Goal: Task Accomplishment & Management: Complete application form

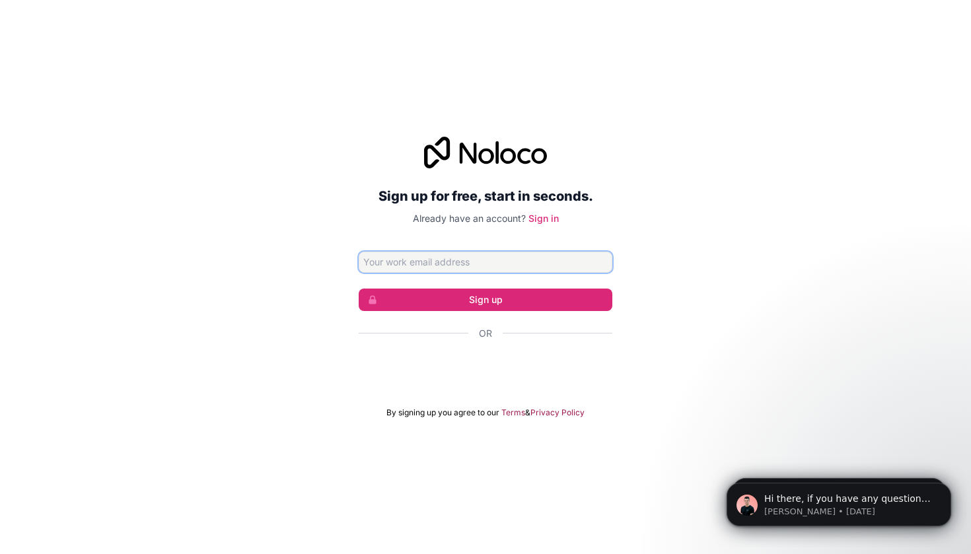
click at [431, 255] on input "Email address" at bounding box center [486, 262] width 254 height 21
click at [425, 258] on input "Email address" at bounding box center [486, 262] width 254 height 21
type input "[EMAIL_ADDRESS][DOMAIN_NAME]"
click at [485, 299] on button "Sign up" at bounding box center [486, 300] width 254 height 22
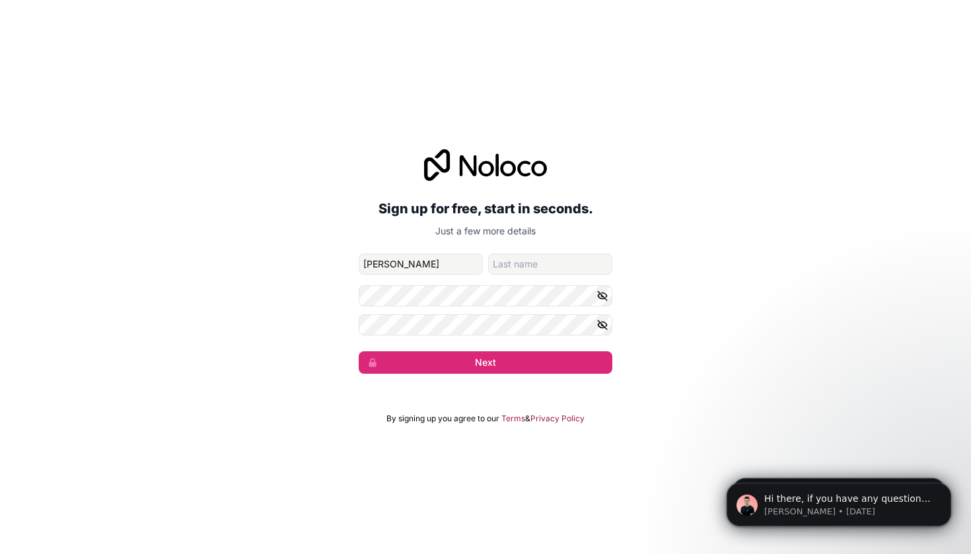
type input "[PERSON_NAME]"
click at [485, 362] on button "Next" at bounding box center [486, 362] width 254 height 22
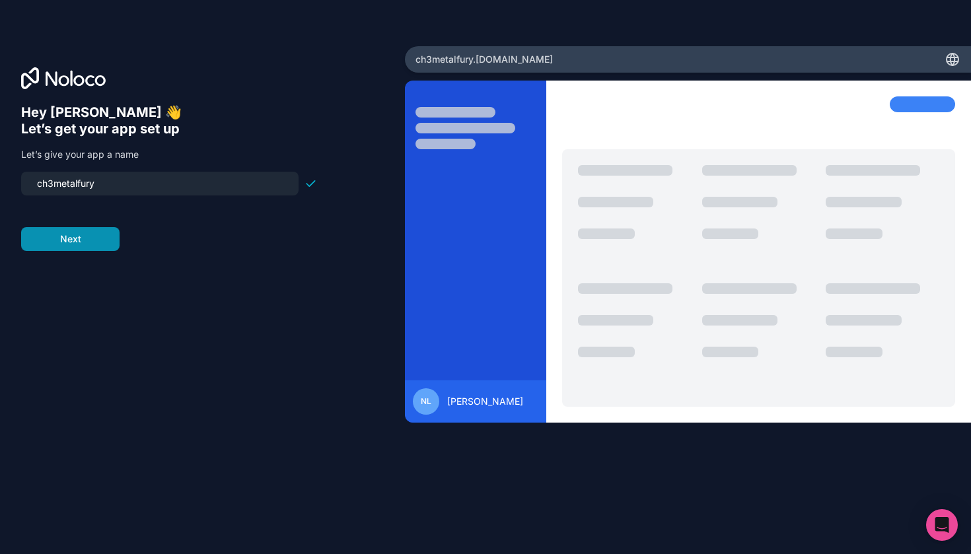
click at [83, 240] on button "Next" at bounding box center [70, 239] width 98 height 24
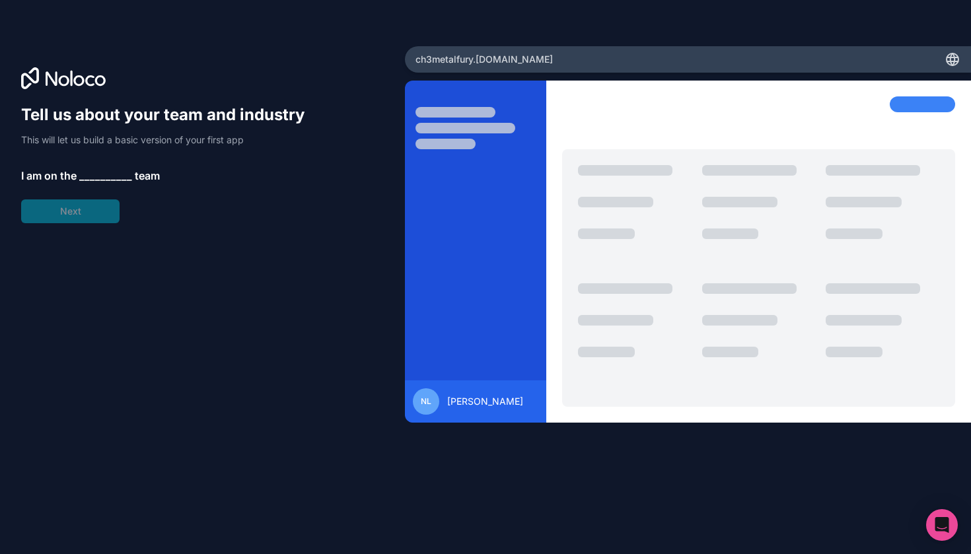
click at [102, 174] on span "__________" at bounding box center [105, 176] width 53 height 16
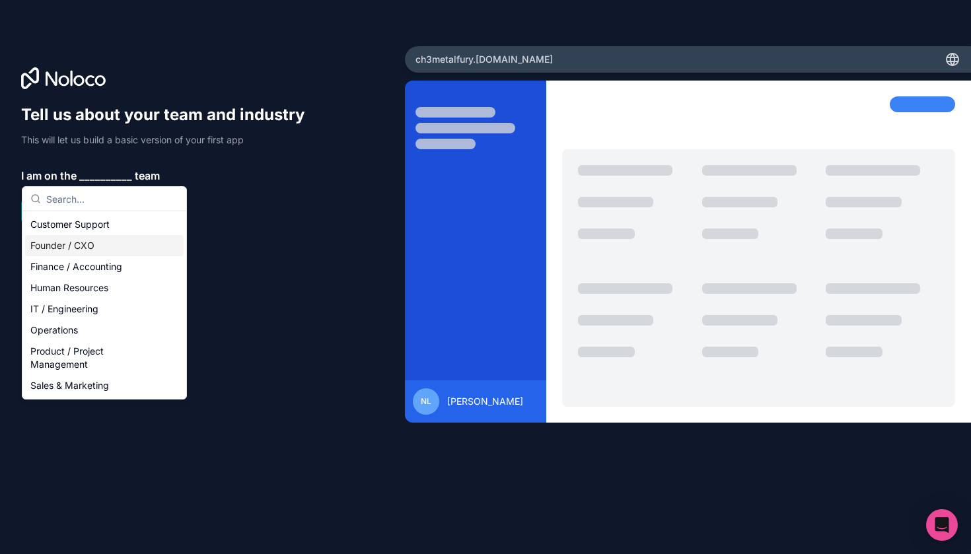
click at [86, 251] on div "Founder / CXO" at bounding box center [104, 245] width 158 height 21
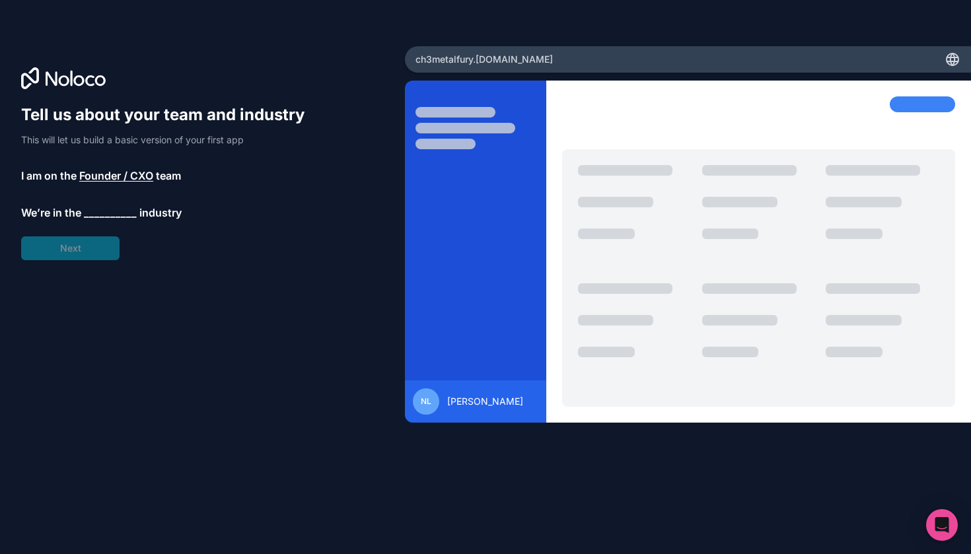
click at [104, 208] on span "__________" at bounding box center [110, 213] width 53 height 16
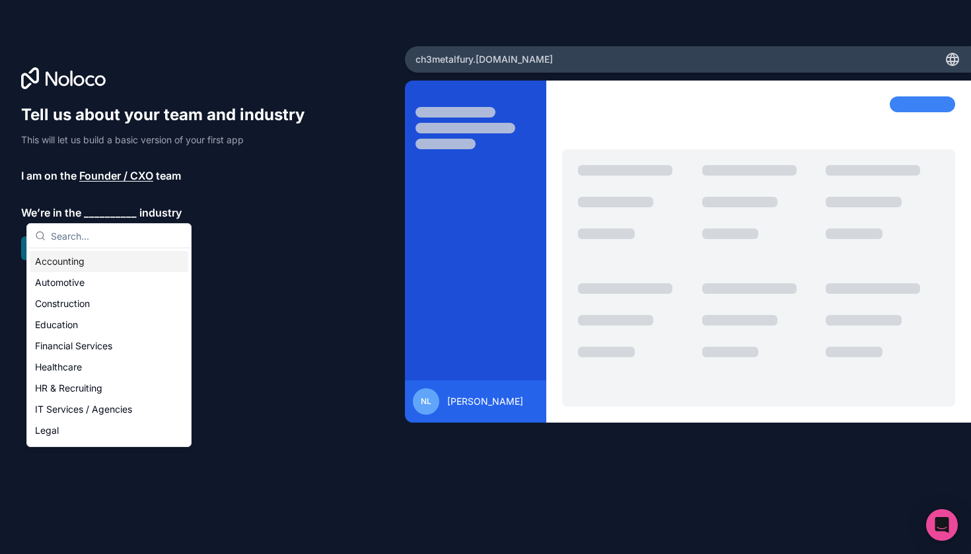
click at [92, 230] on input "text" at bounding box center [117, 236] width 132 height 24
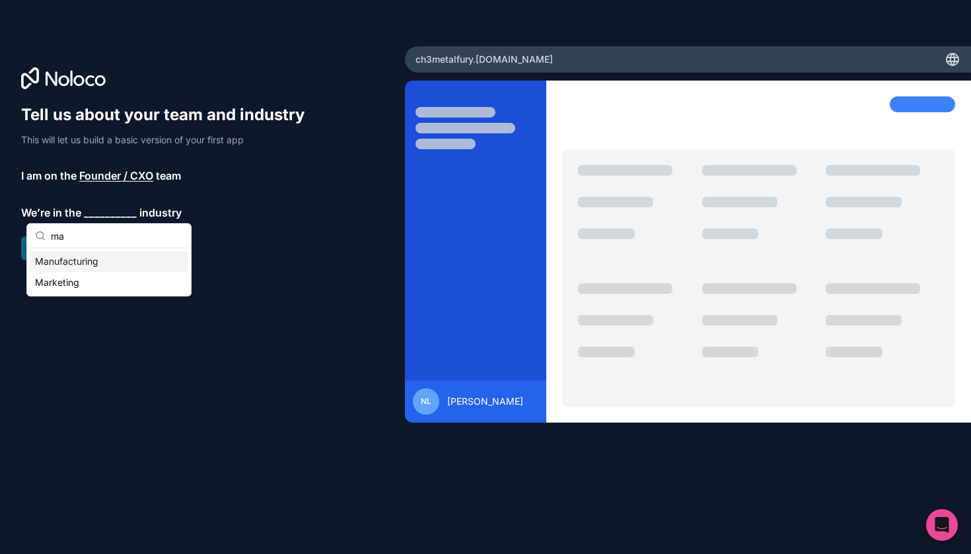
type input "ma"
click at [93, 260] on div "Manufacturing" at bounding box center [109, 261] width 158 height 21
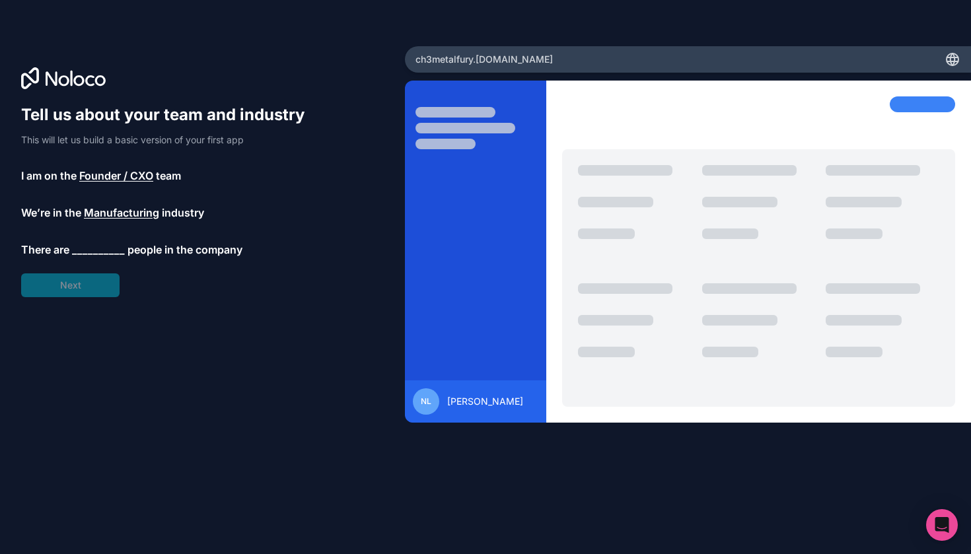
click at [92, 252] on span "__________" at bounding box center [98, 250] width 53 height 16
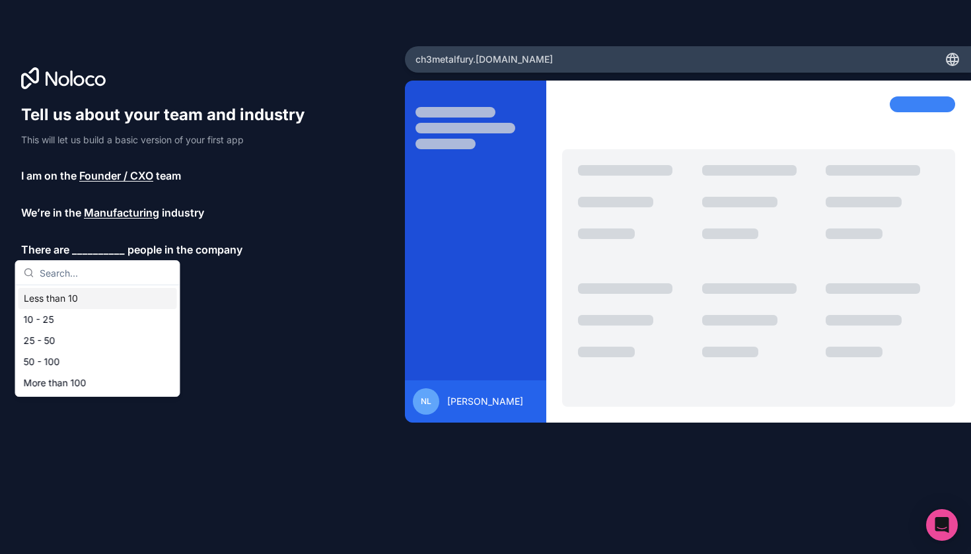
click at [92, 298] on div "Less than 10" at bounding box center [97, 298] width 158 height 21
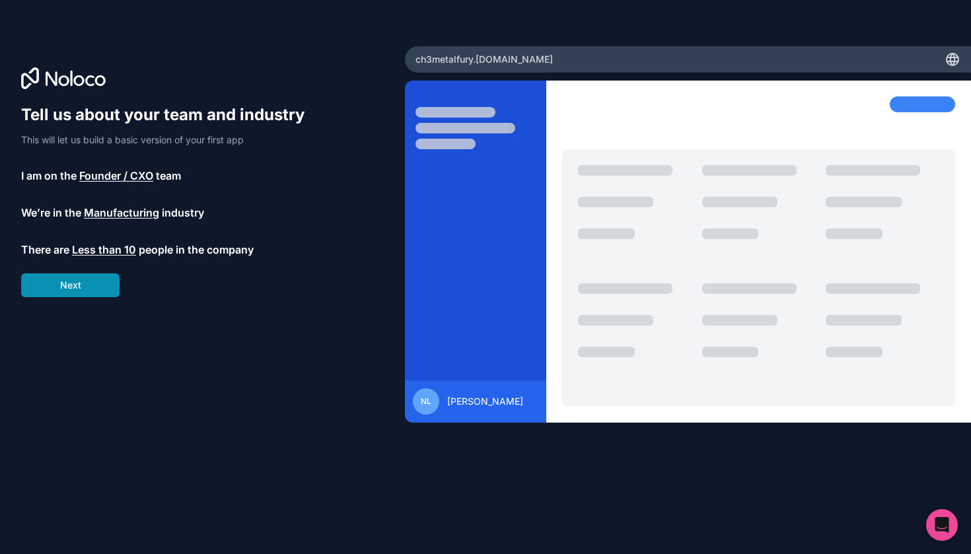
click at [93, 291] on button "Next" at bounding box center [70, 285] width 98 height 24
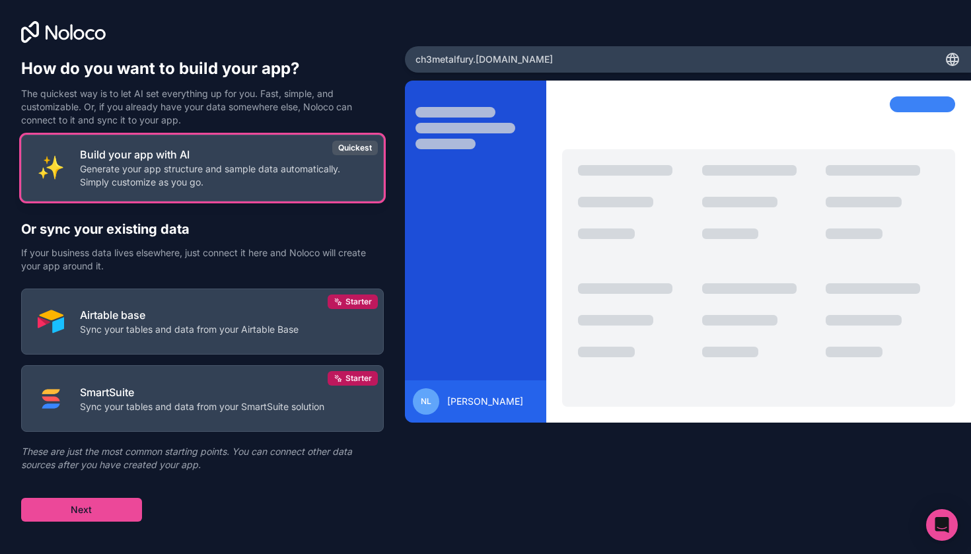
click at [226, 191] on button "Build your app with AI Generate your app structure and sample data automaticall…" at bounding box center [202, 168] width 363 height 67
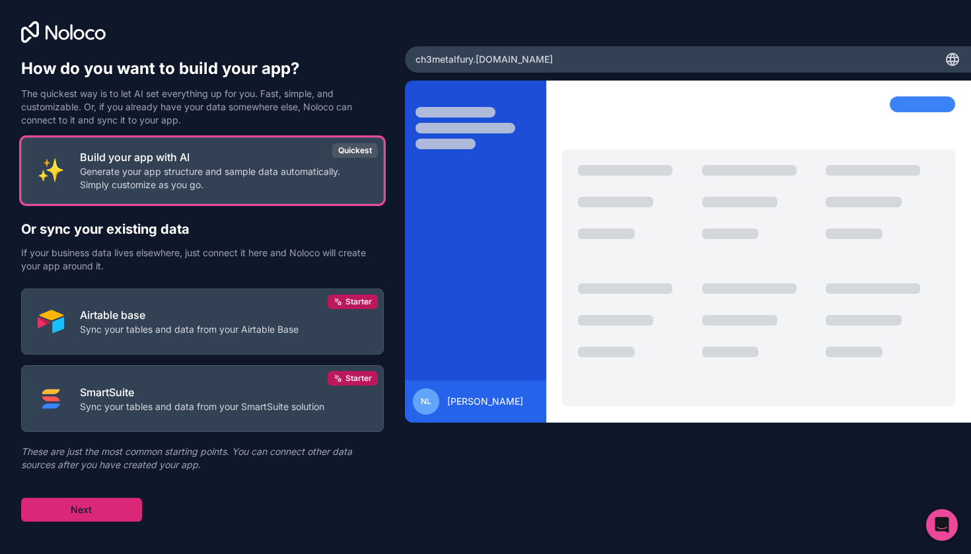
click at [125, 515] on button "Next" at bounding box center [81, 510] width 121 height 24
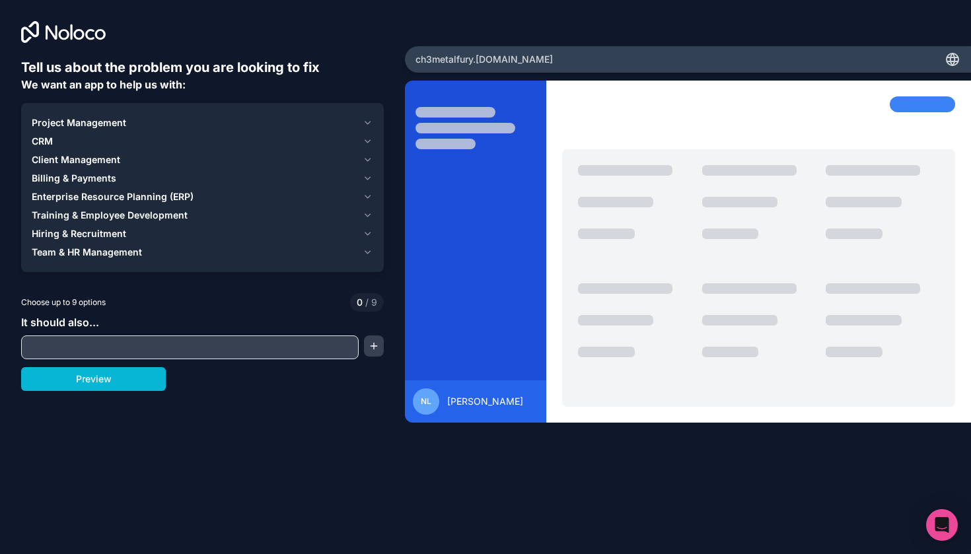
click at [69, 120] on span "Project Management" at bounding box center [79, 122] width 94 height 13
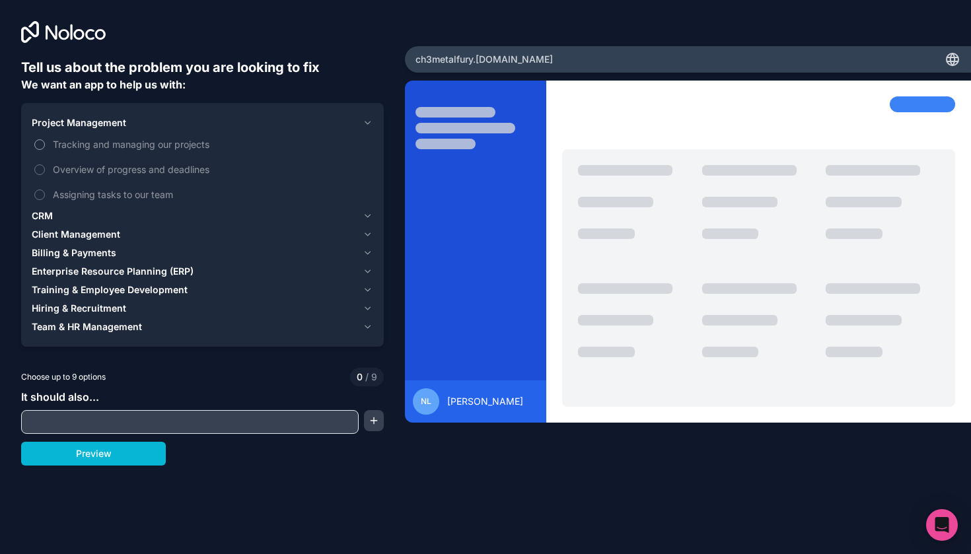
click at [38, 146] on button "Tracking and managing our projects" at bounding box center [39, 144] width 11 height 11
click at [39, 193] on button "Assigning tasks to our team" at bounding box center [39, 195] width 11 height 11
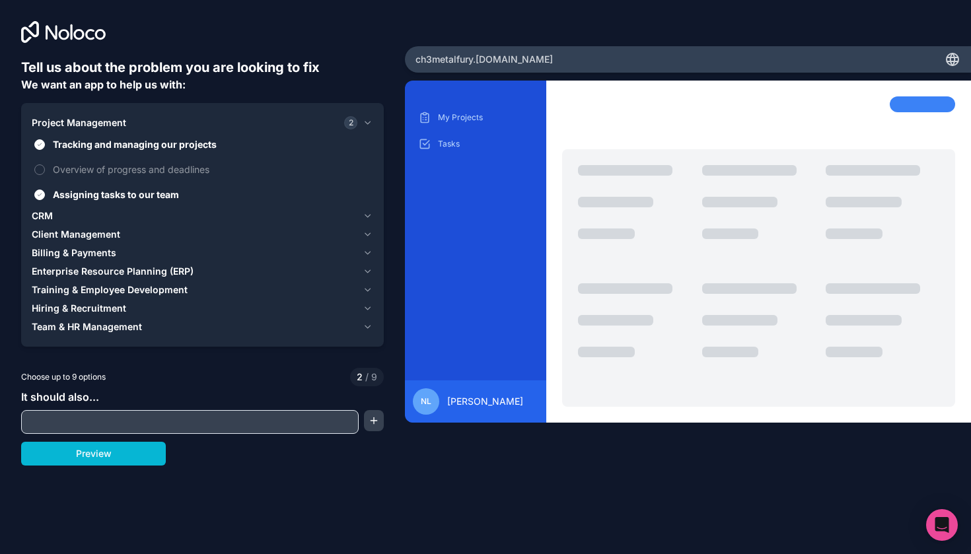
click at [48, 215] on span "CRM" at bounding box center [42, 215] width 21 height 13
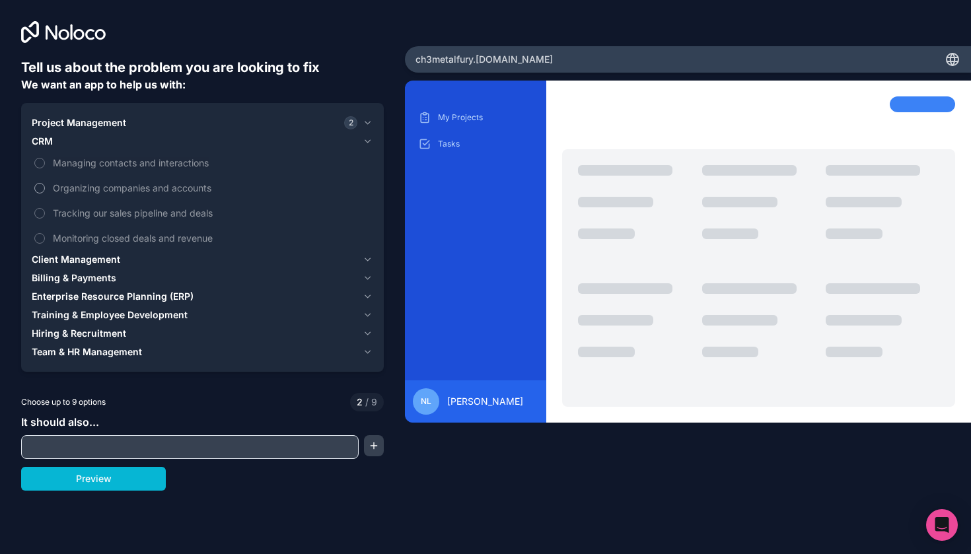
click at [40, 186] on button "Organizing companies and accounts" at bounding box center [39, 188] width 11 height 11
click at [42, 184] on button "Organizing companies and accounts" at bounding box center [39, 188] width 11 height 11
click at [39, 217] on button "Tracking our sales pipeline and deals" at bounding box center [39, 213] width 11 height 11
click at [38, 238] on button "Monitoring closed deals and revenue" at bounding box center [39, 238] width 11 height 11
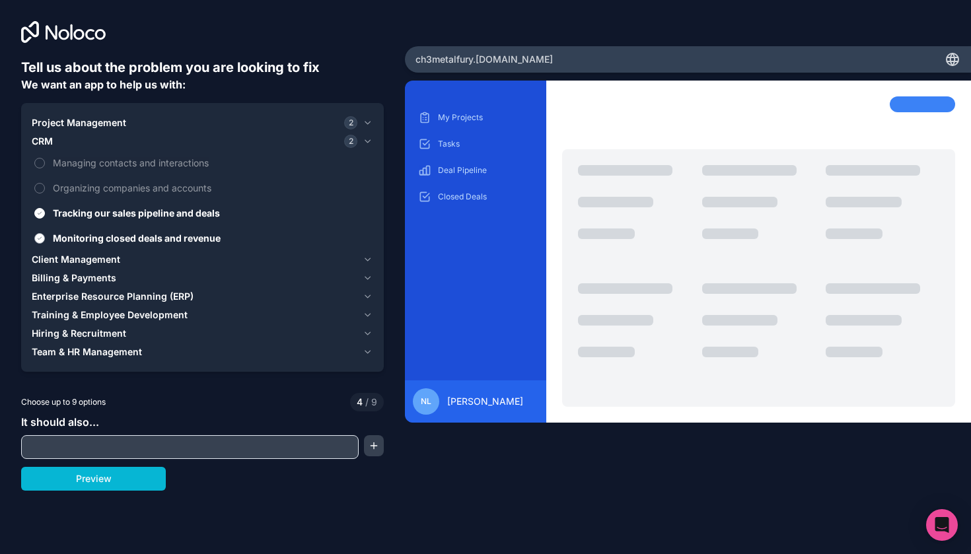
click at [43, 237] on button "Monitoring closed deals and revenue" at bounding box center [39, 238] width 11 height 11
click at [42, 209] on button "Tracking our sales pipeline and deals" at bounding box center [39, 213] width 11 height 11
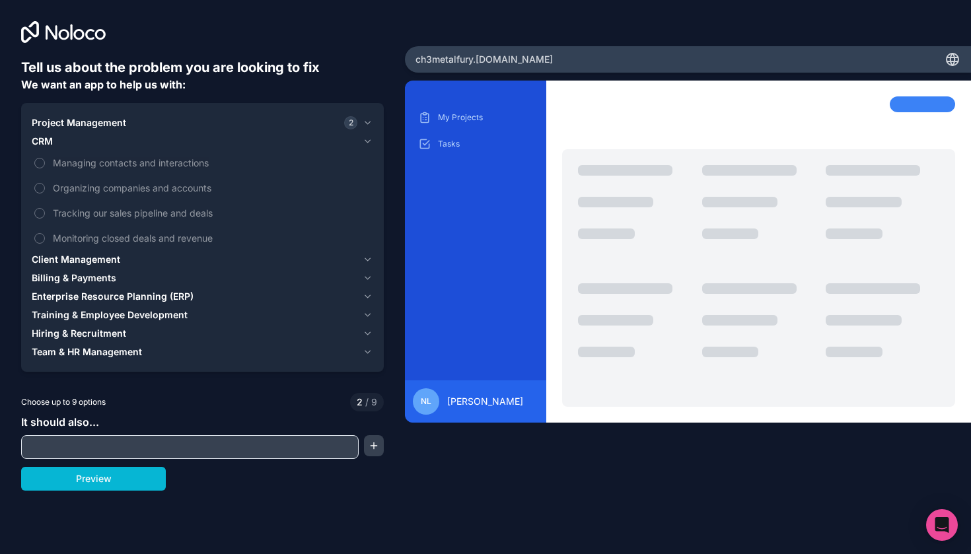
click at [81, 258] on span "Client Management" at bounding box center [76, 259] width 88 height 13
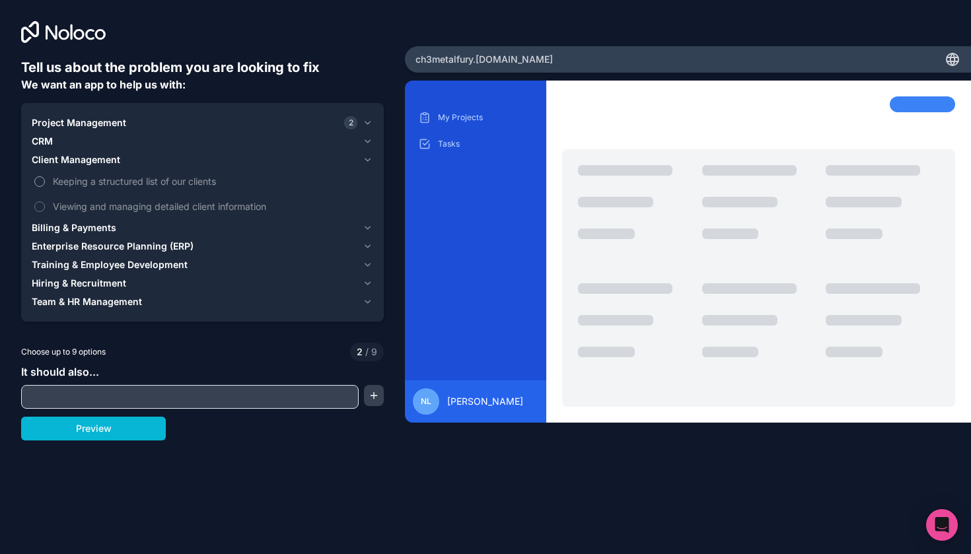
click at [40, 180] on button "Keeping a structured list of our clients" at bounding box center [39, 181] width 11 height 11
click at [40, 207] on button "Viewing and managing detailed client information" at bounding box center [39, 206] width 11 height 11
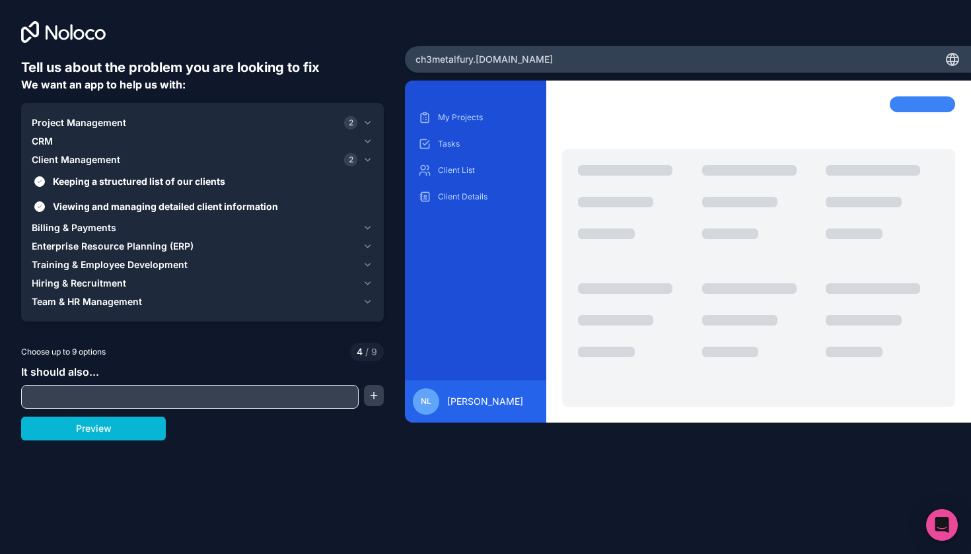
click at [61, 224] on span "Billing & Payments" at bounding box center [74, 227] width 85 height 13
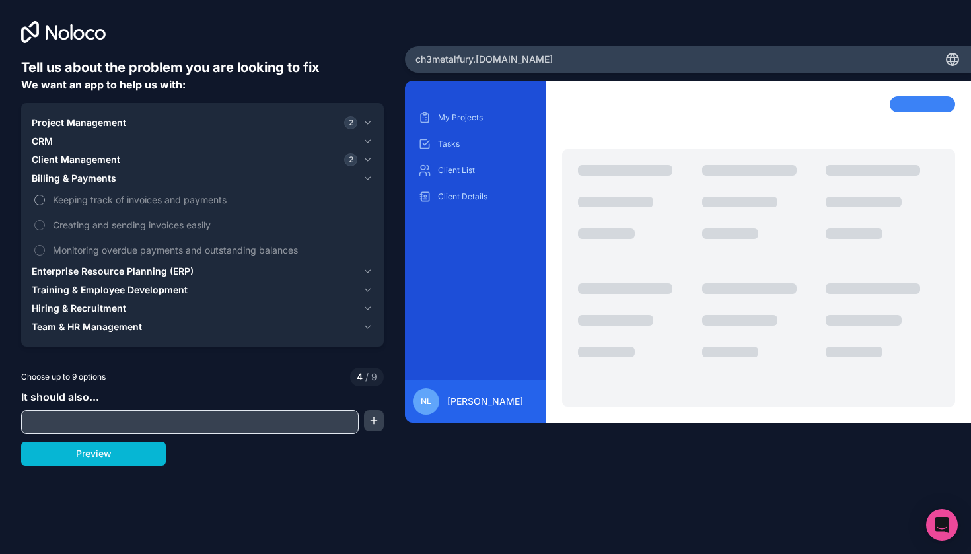
click at [40, 201] on button "Keeping track of invoices and payments" at bounding box center [39, 200] width 11 height 11
click at [38, 250] on button "Monitoring overdue payments and outstanding balances" at bounding box center [39, 250] width 11 height 11
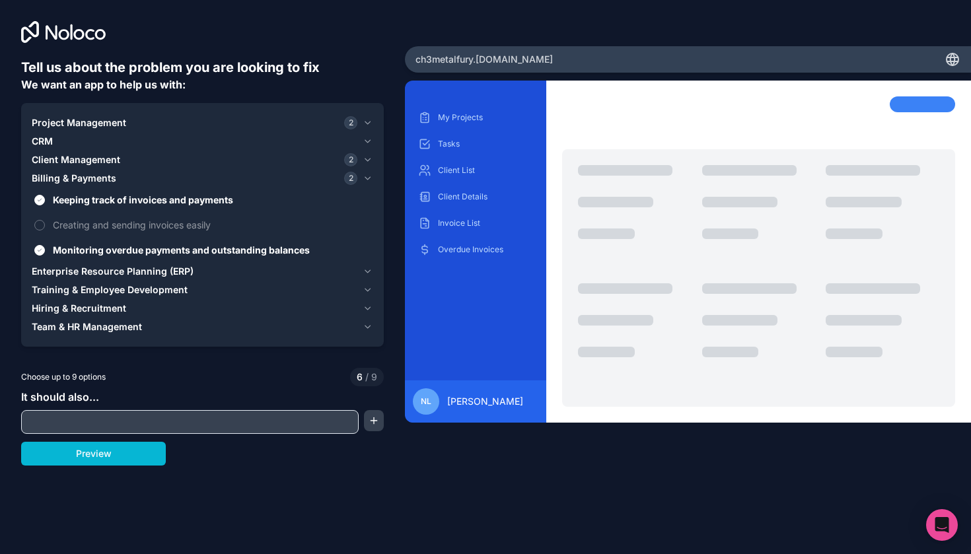
click at [76, 265] on span "Enterprise Resource Planning (ERP)" at bounding box center [113, 271] width 162 height 13
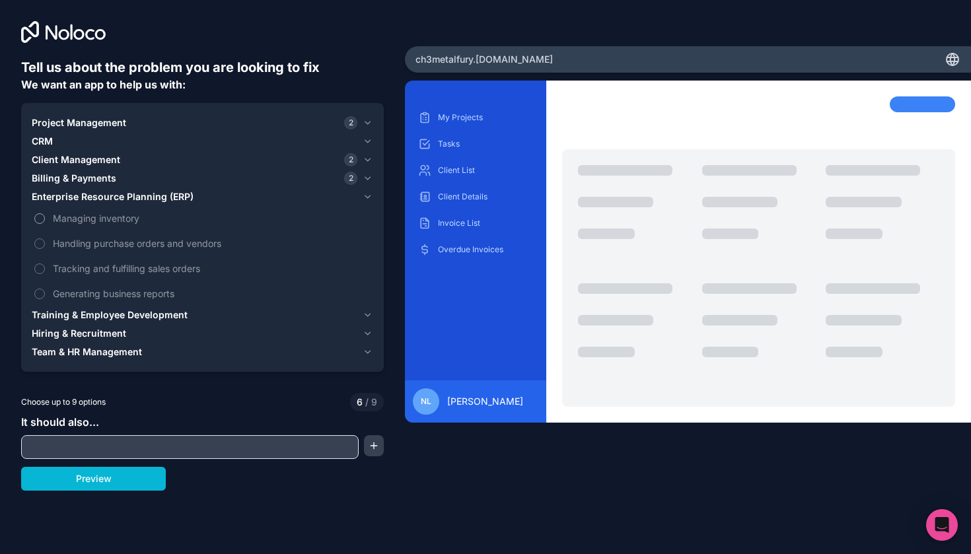
click at [41, 221] on button "Managing inventory" at bounding box center [39, 218] width 11 height 11
click at [39, 244] on button "Handling purchase orders and vendors" at bounding box center [39, 243] width 11 height 11
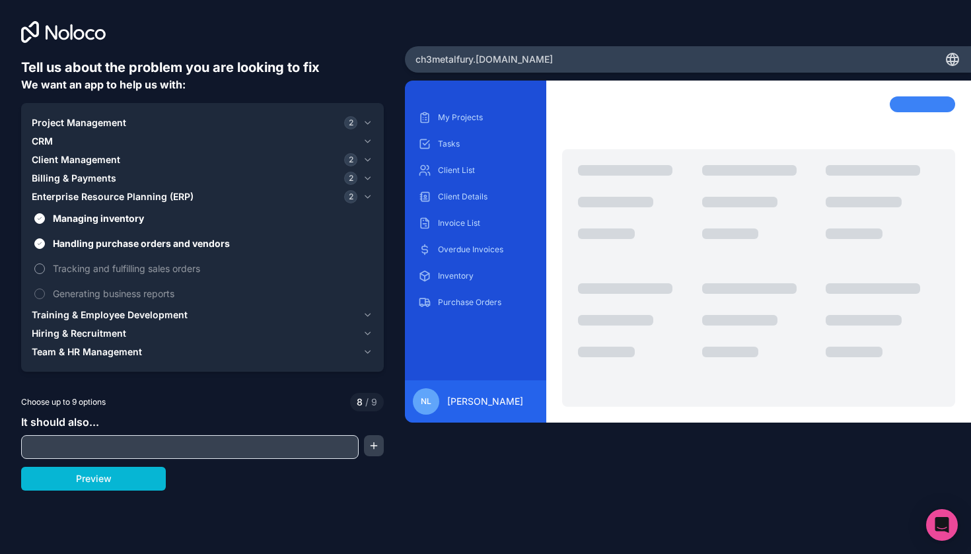
click at [41, 271] on button "Tracking and fulfilling sales orders" at bounding box center [39, 268] width 11 height 11
click at [39, 268] on button "Tracking and fulfilling sales orders" at bounding box center [39, 268] width 11 height 11
click at [39, 291] on button "Generating business reports" at bounding box center [39, 294] width 11 height 11
click at [112, 312] on span "Training & Employee Development" at bounding box center [110, 314] width 156 height 13
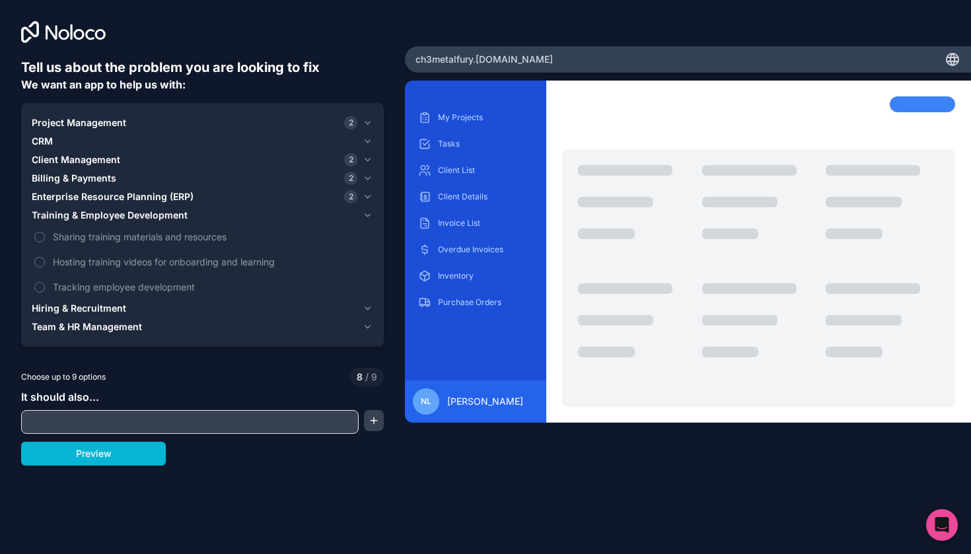
click at [102, 211] on span "Training & Employee Development" at bounding box center [110, 215] width 156 height 13
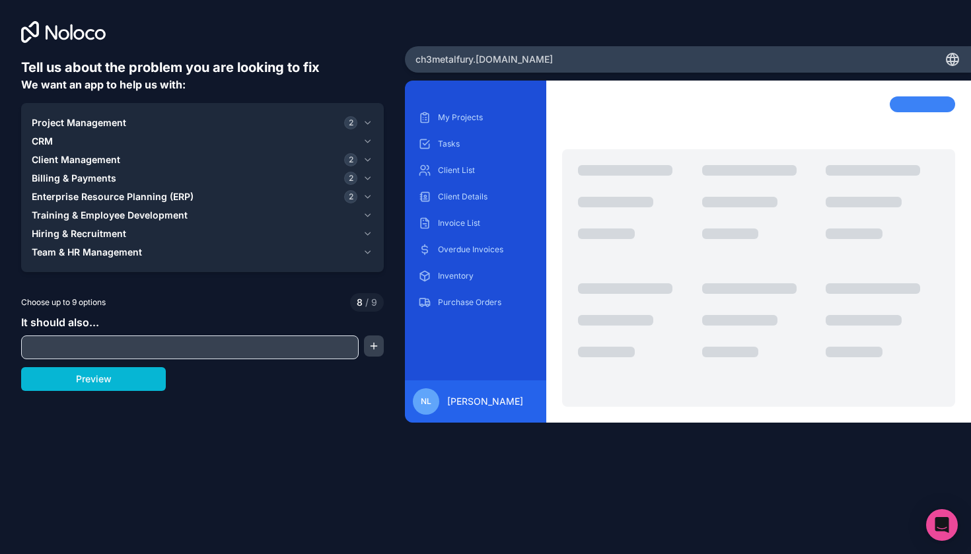
click at [89, 191] on span "Enterprise Resource Planning (ERP)" at bounding box center [113, 196] width 162 height 13
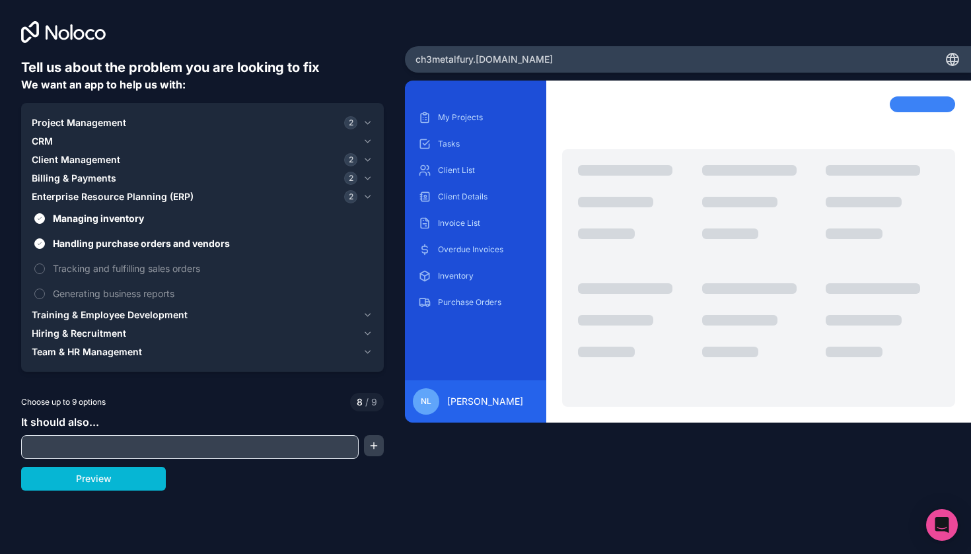
click at [89, 191] on span "Enterprise Resource Planning (ERP)" at bounding box center [113, 196] width 162 height 13
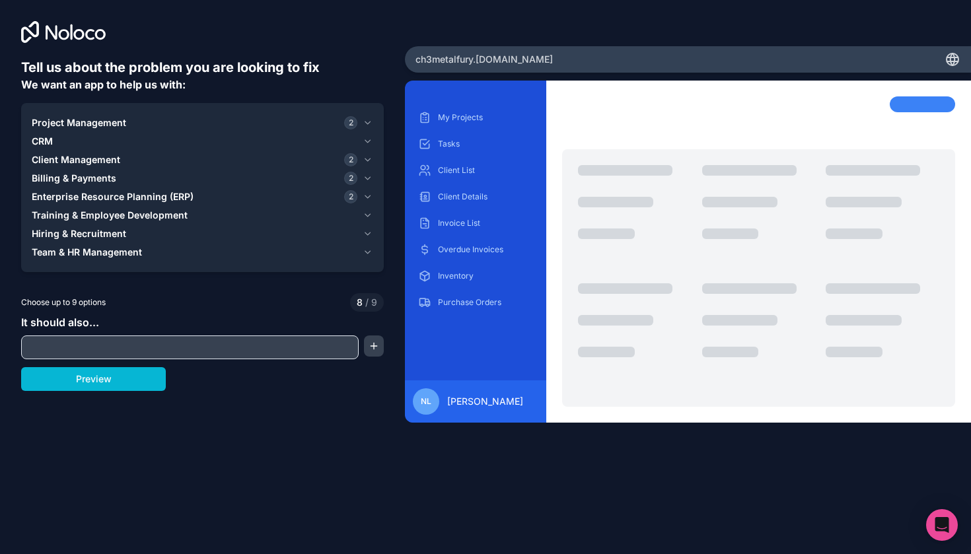
click at [87, 228] on span "Hiring & Recruitment" at bounding box center [79, 233] width 94 height 13
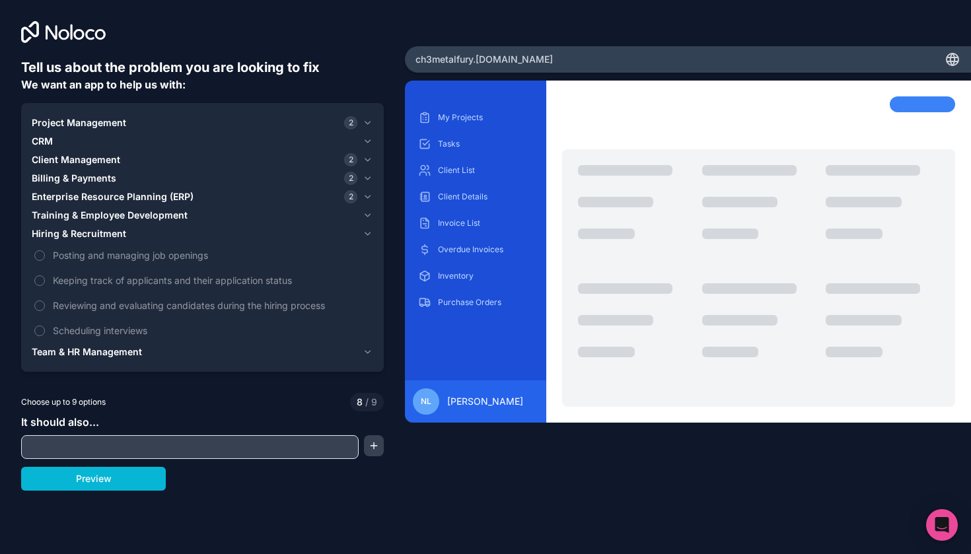
click at [104, 228] on span "Hiring & Recruitment" at bounding box center [79, 233] width 94 height 13
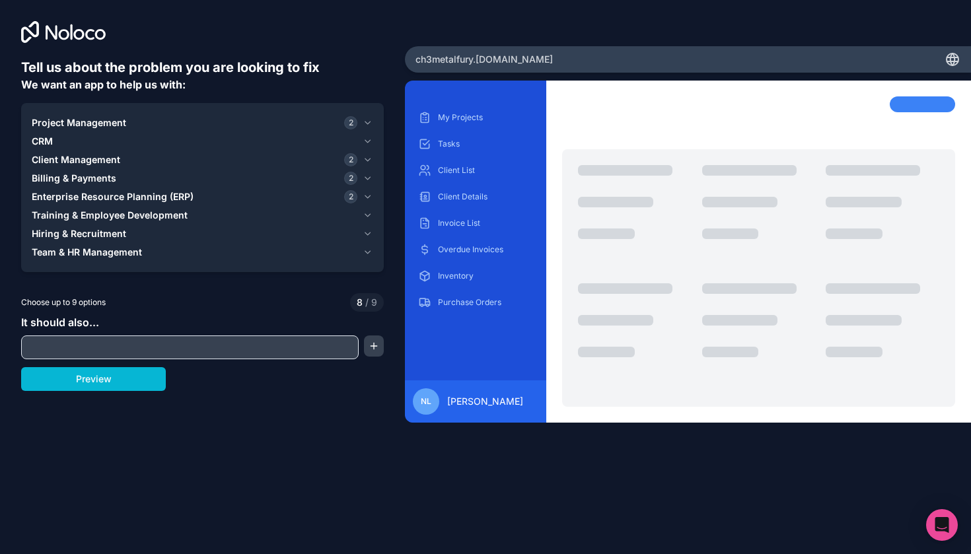
click at [106, 252] on span "Team & HR Management" at bounding box center [87, 252] width 110 height 13
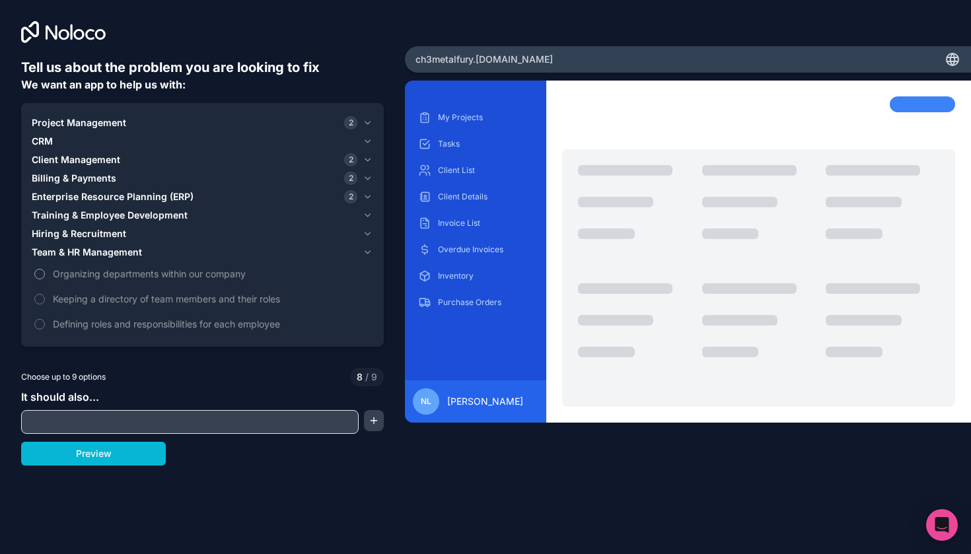
click at [41, 273] on button "Organizing departments within our company" at bounding box center [39, 274] width 11 height 11
click at [53, 252] on span "Team & HR Management" at bounding box center [87, 252] width 110 height 13
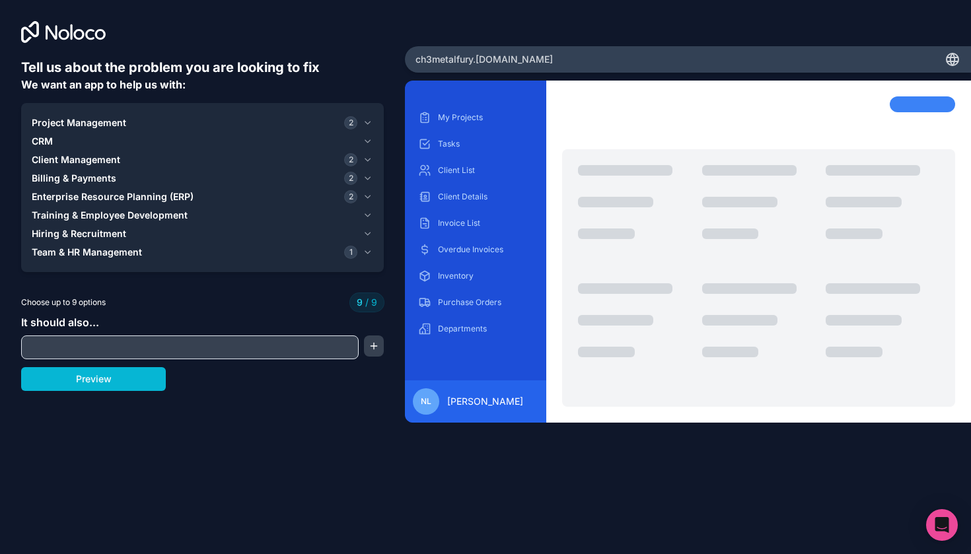
click at [68, 234] on span "Hiring & Recruitment" at bounding box center [79, 233] width 94 height 13
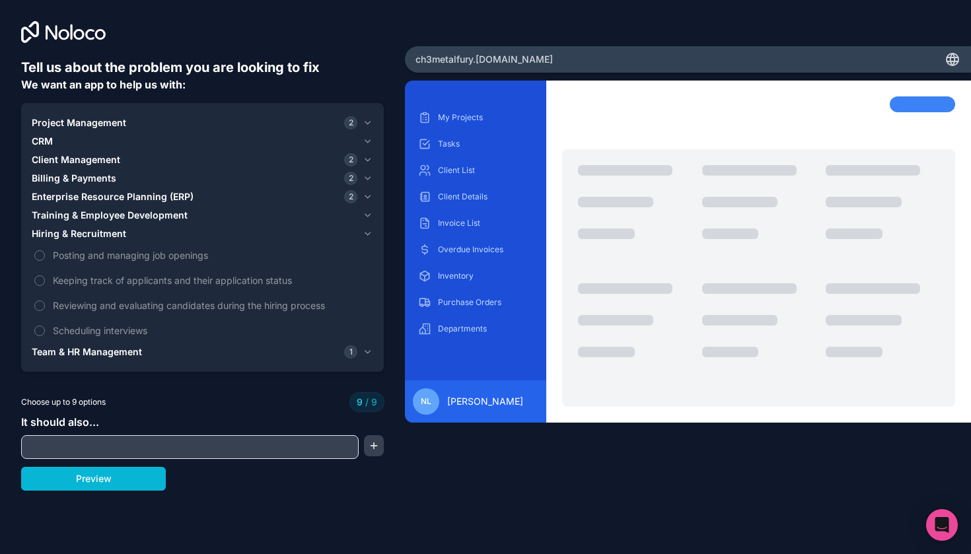
click at [68, 234] on span "Hiring & Recruitment" at bounding box center [79, 233] width 94 height 13
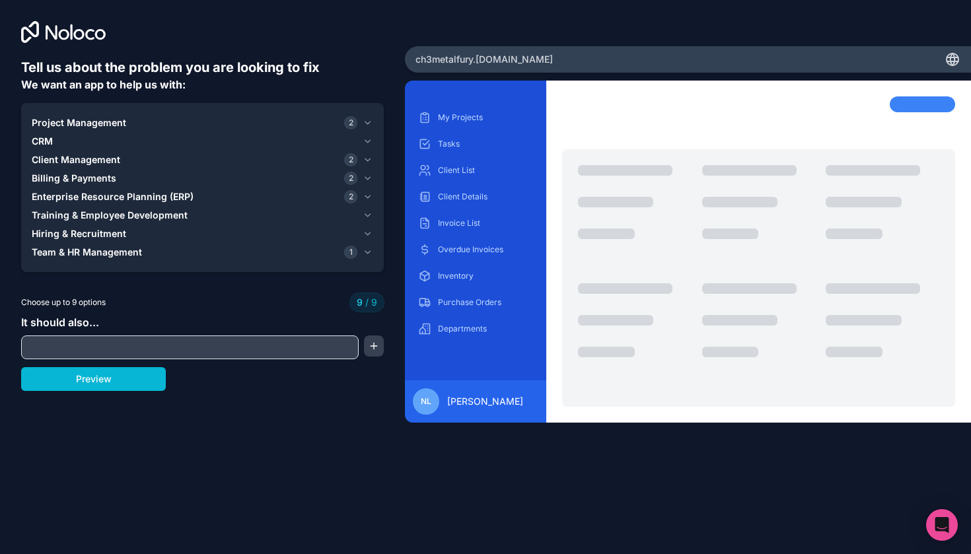
click at [69, 219] on span "Training & Employee Development" at bounding box center [110, 215] width 156 height 13
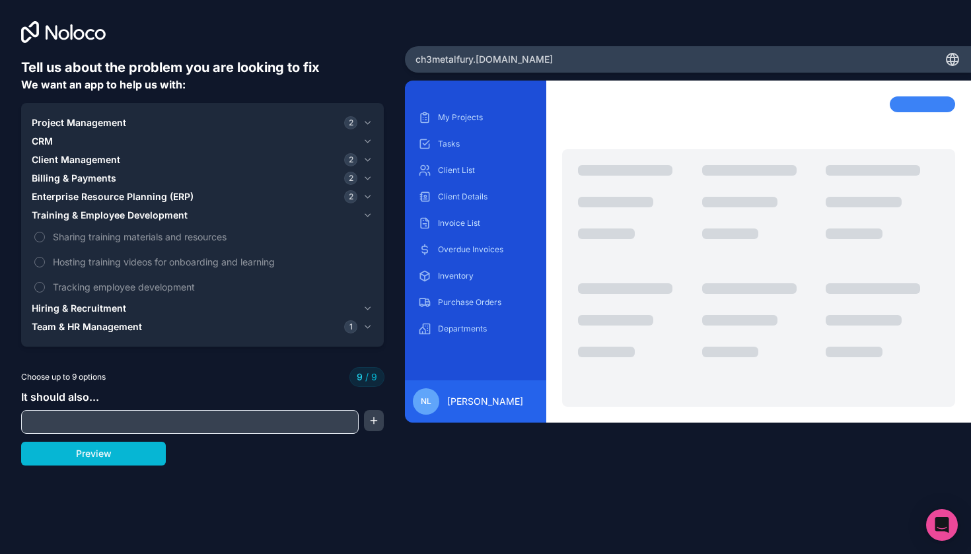
click at [69, 219] on span "Training & Employee Development" at bounding box center [110, 215] width 156 height 13
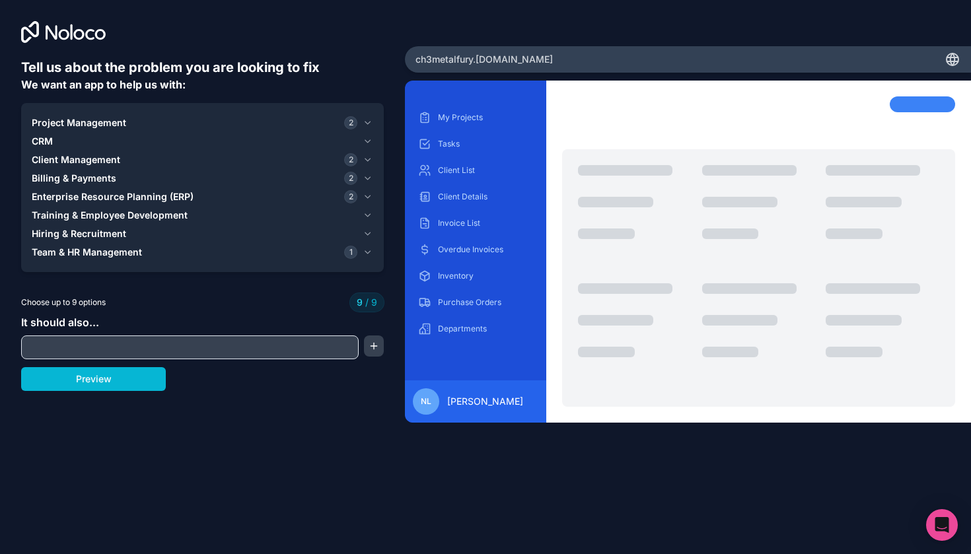
click at [73, 199] on span "Enterprise Resource Planning (ERP)" at bounding box center [113, 196] width 162 height 13
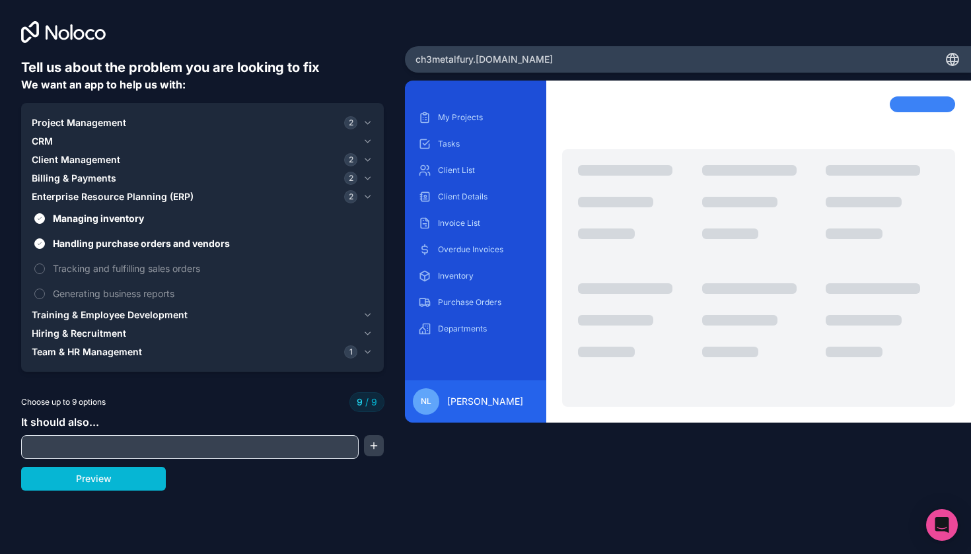
click at [75, 172] on span "Billing & Payments" at bounding box center [74, 178] width 85 height 13
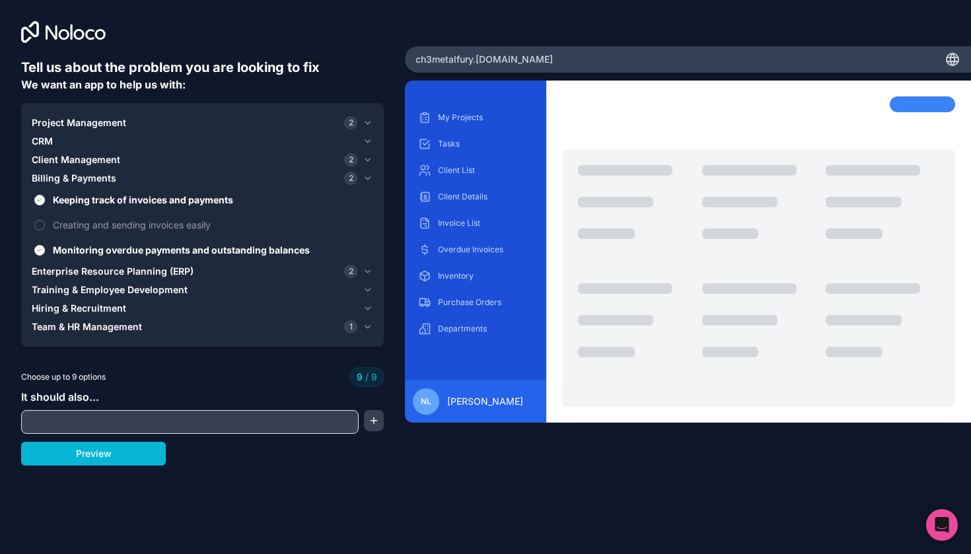
click at [75, 172] on span "Billing & Payments" at bounding box center [74, 178] width 85 height 13
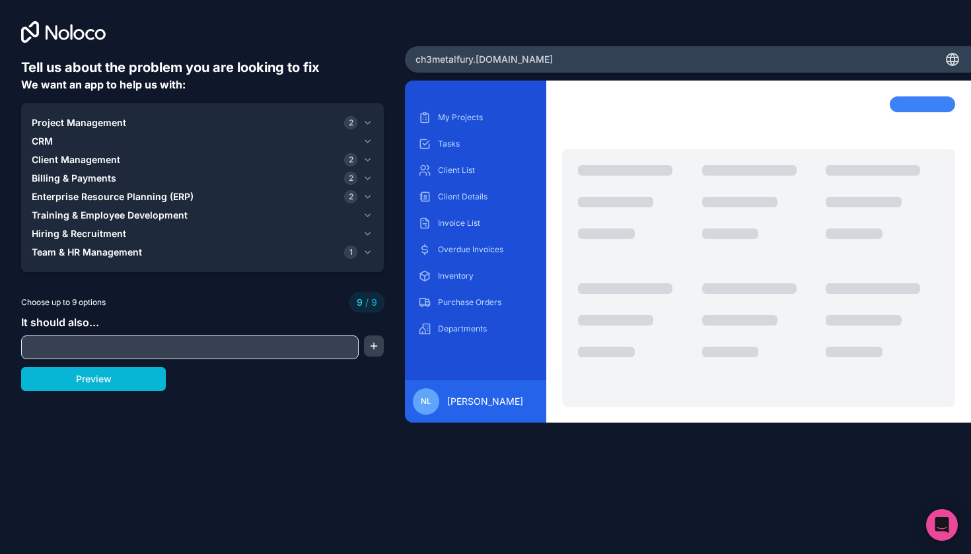
click at [75, 155] on span "Client Management" at bounding box center [76, 159] width 88 height 13
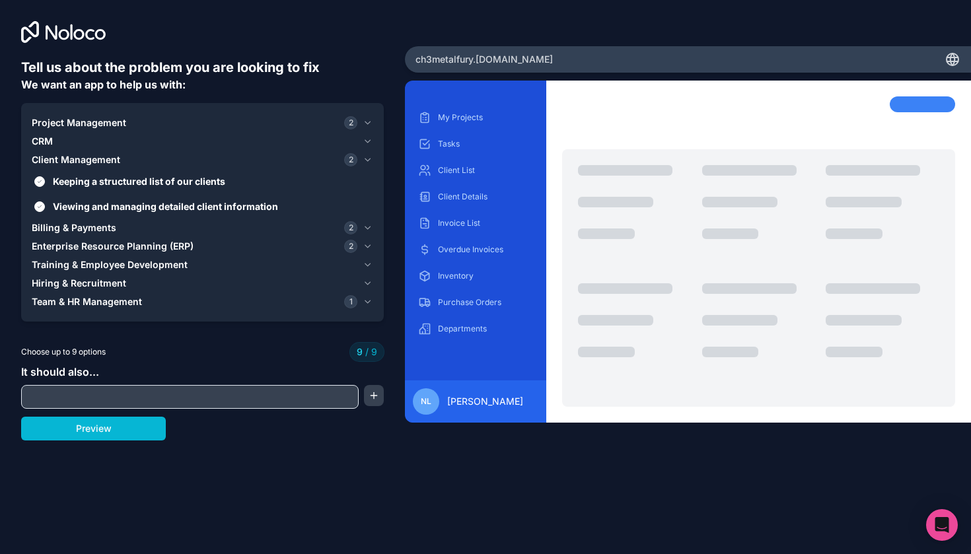
click at [88, 394] on input "text" at bounding box center [189, 397] width 331 height 18
drag, startPoint x: 52, startPoint y: 368, endPoint x: 125, endPoint y: 370, distance: 74.0
click at [125, 370] on div "It should also..." at bounding box center [202, 386] width 363 height 45
click at [372, 397] on button "button" at bounding box center [374, 395] width 20 height 21
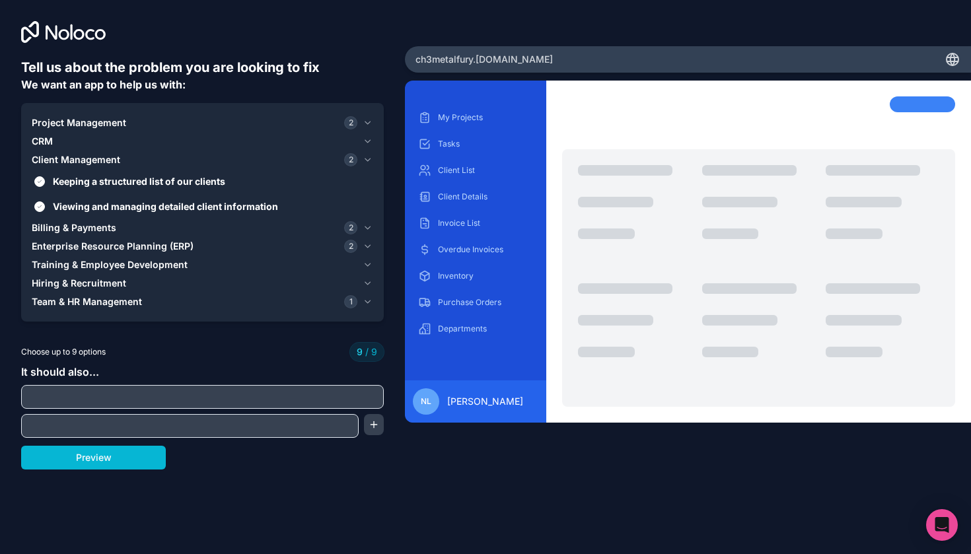
click at [262, 430] on input "text" at bounding box center [189, 426] width 331 height 18
click at [160, 456] on button "Preview" at bounding box center [93, 458] width 145 height 24
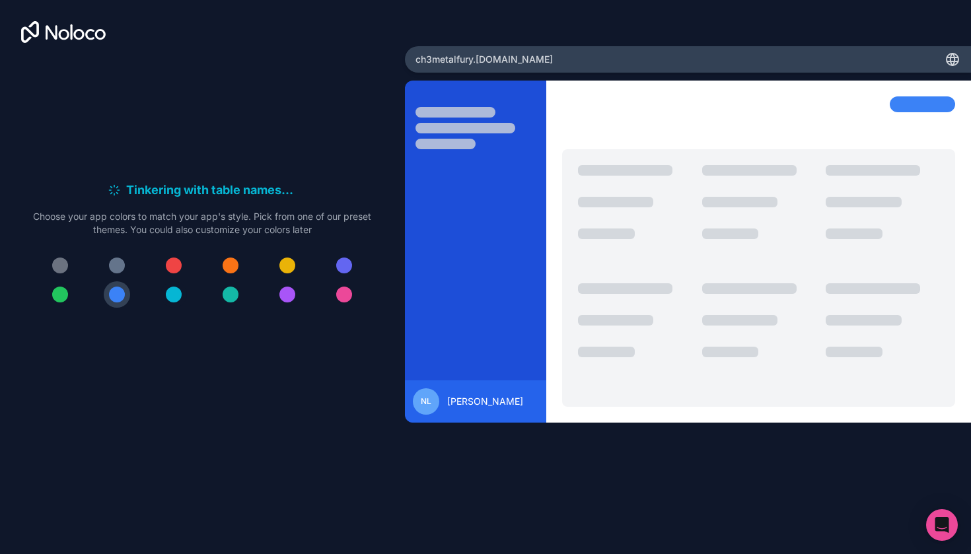
click at [178, 297] on div at bounding box center [174, 295] width 16 height 16
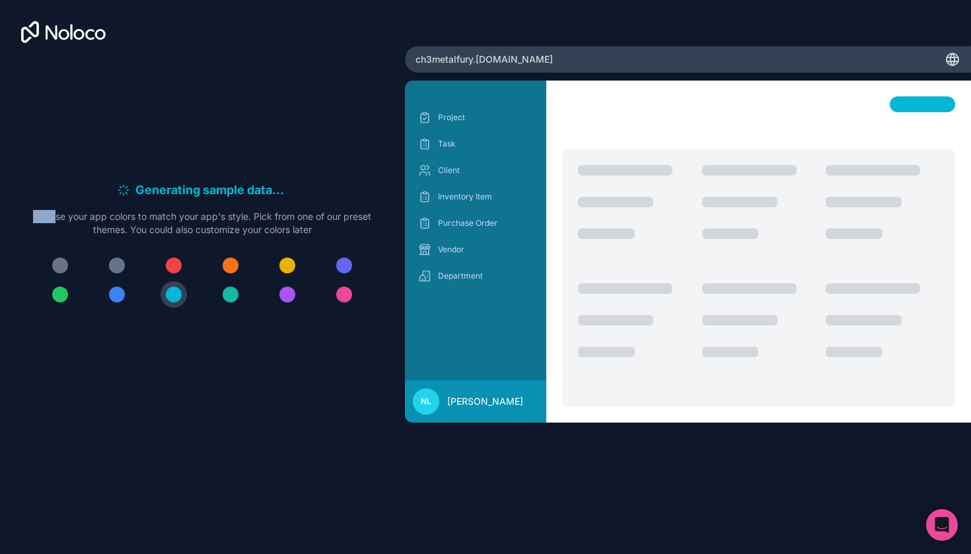
drag, startPoint x: 68, startPoint y: 213, endPoint x: 279, endPoint y: 209, distance: 210.7
click at [279, 210] on p "Choose your app colors to match your app's style. Pick from one of our preset t…" at bounding box center [202, 223] width 338 height 26
drag, startPoint x: 299, startPoint y: 213, endPoint x: 368, endPoint y: 213, distance: 69.3
click at [368, 213] on p "Choose your app colors to match your app's style. Pick from one of our preset t…" at bounding box center [202, 223] width 338 height 26
drag, startPoint x: 141, startPoint y: 229, endPoint x: 339, endPoint y: 232, distance: 198.1
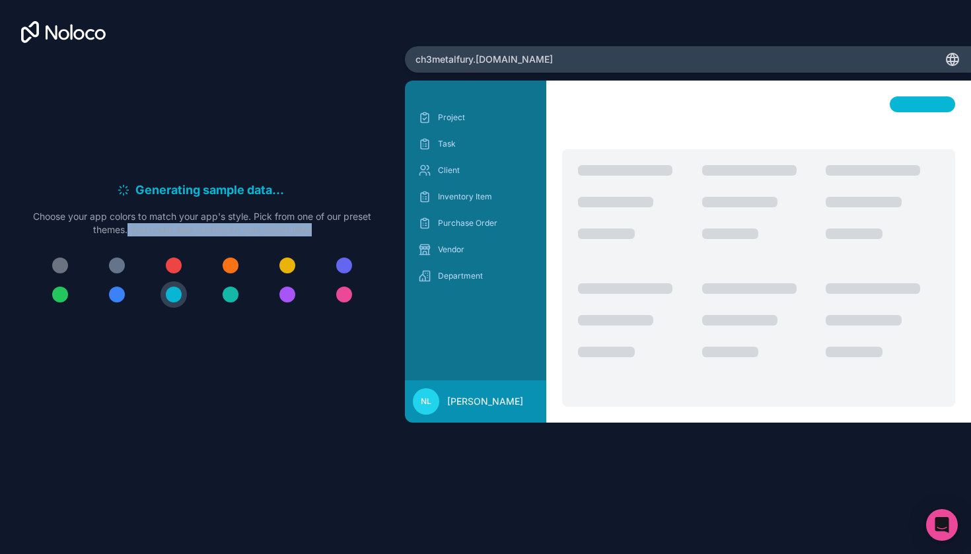
click at [339, 232] on p "Choose your app colors to match your app's style. Pick from one of our preset t…" at bounding box center [202, 223] width 338 height 26
click at [479, 65] on span "ch3metalfury .[DOMAIN_NAME]" at bounding box center [483, 59] width 137 height 13
click at [533, 61] on div "ch3metalfury .[DOMAIN_NAME]" at bounding box center [688, 59] width 567 height 26
click at [516, 59] on span "ch3metalfury .[DOMAIN_NAME]" at bounding box center [483, 59] width 137 height 13
click at [521, 57] on div "ch3metalfury .[DOMAIN_NAME]" at bounding box center [688, 59] width 567 height 26
